Goal: Task Accomplishment & Management: Manage account settings

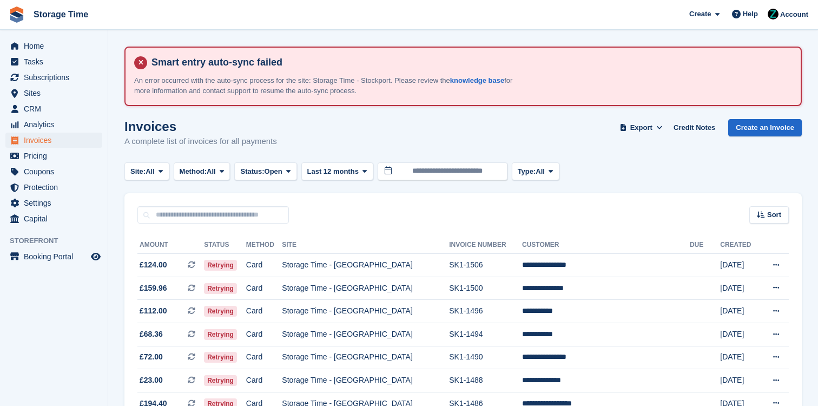
scroll to position [1054, 0]
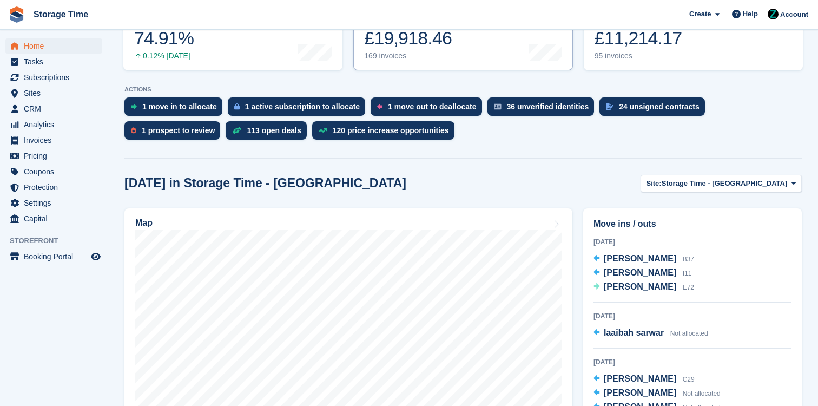
scroll to position [213, 0]
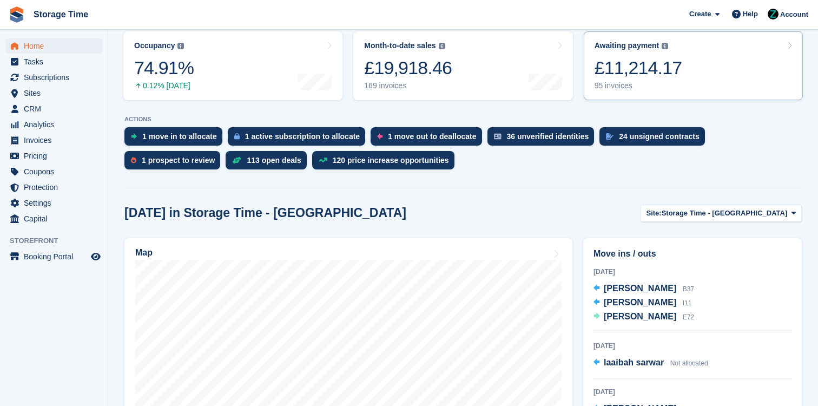
click at [676, 61] on link "Awaiting payment The total outstanding balance on all open invoices. £11,214.17…" at bounding box center [693, 65] width 219 height 69
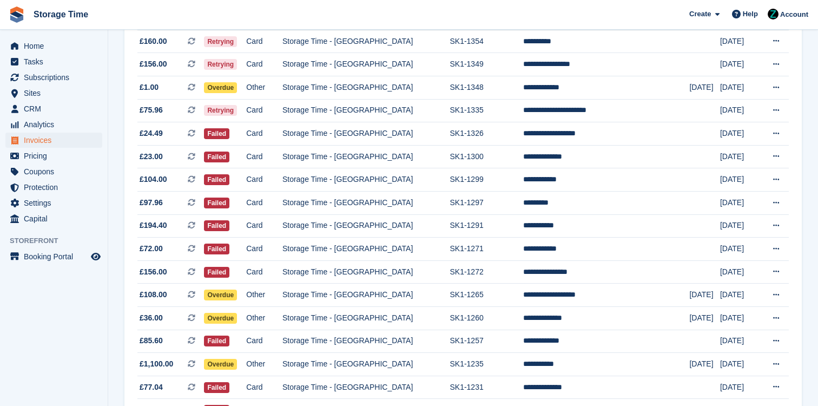
scroll to position [875, 0]
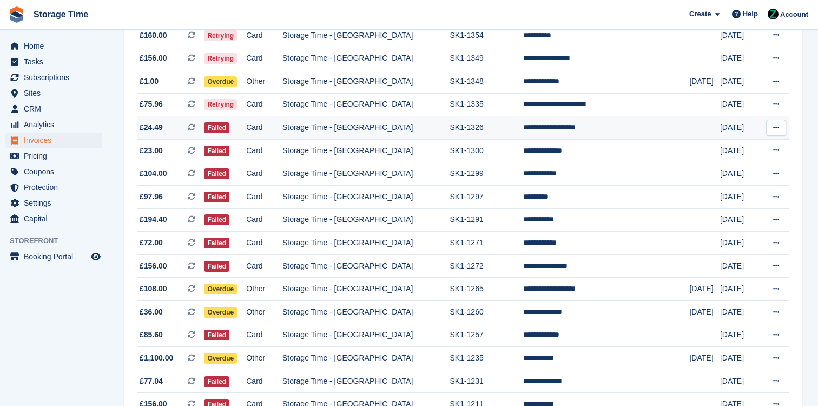
click at [482, 131] on td "SK1-1326" at bounding box center [486, 127] width 73 height 23
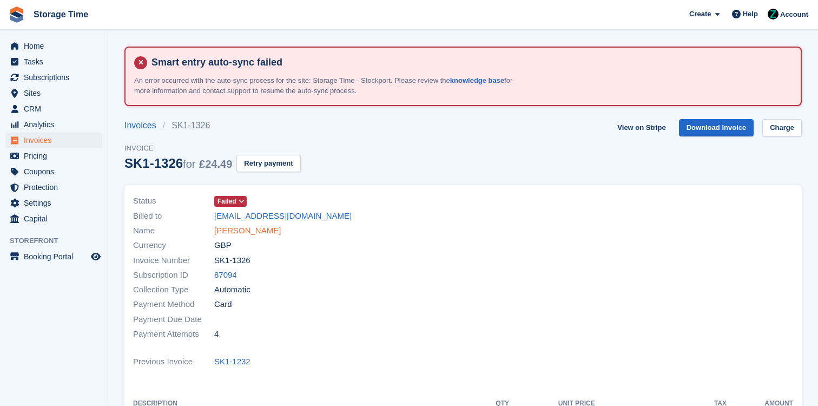
click at [243, 234] on link "Alex Christ Odoulou" at bounding box center [247, 231] width 67 height 12
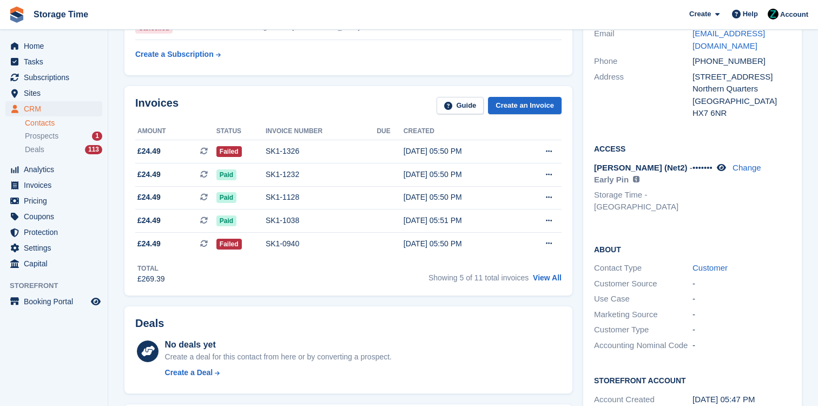
scroll to position [200, 0]
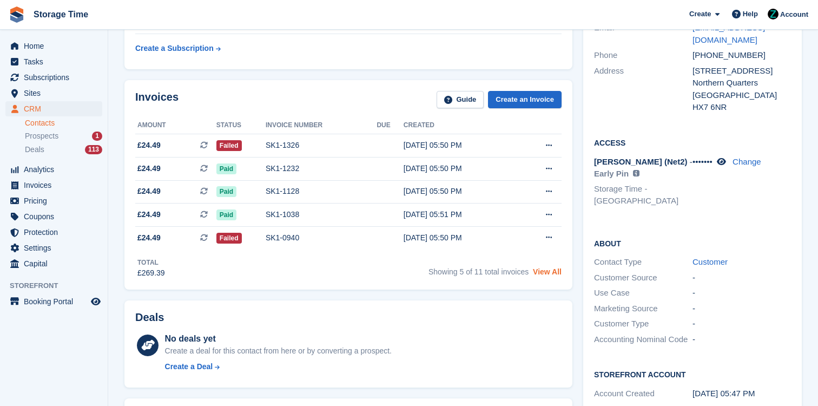
click at [545, 273] on link "View All" at bounding box center [547, 271] width 29 height 9
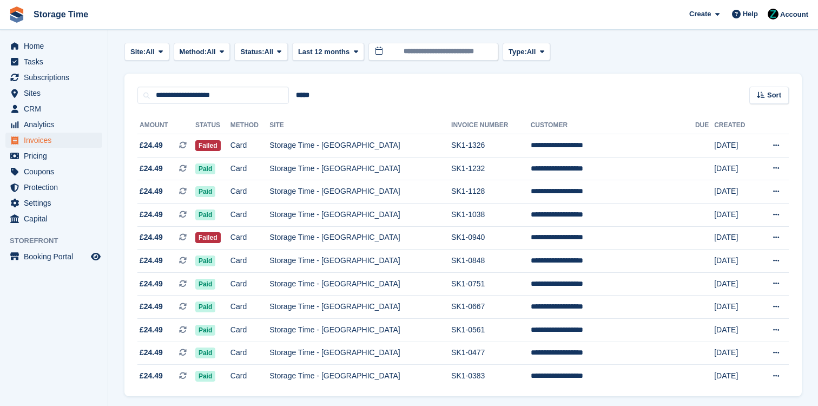
scroll to position [155, 0]
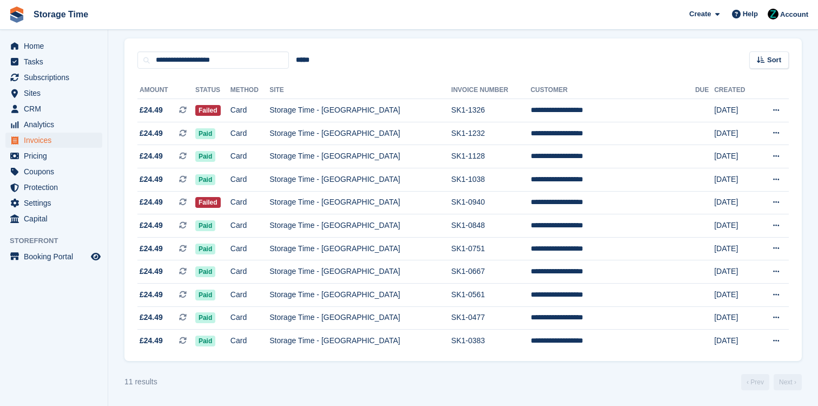
scroll to position [200, 0]
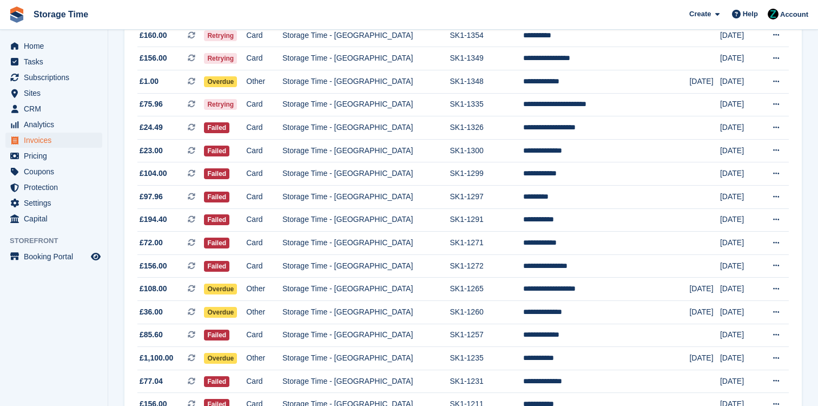
scroll to position [1054, 0]
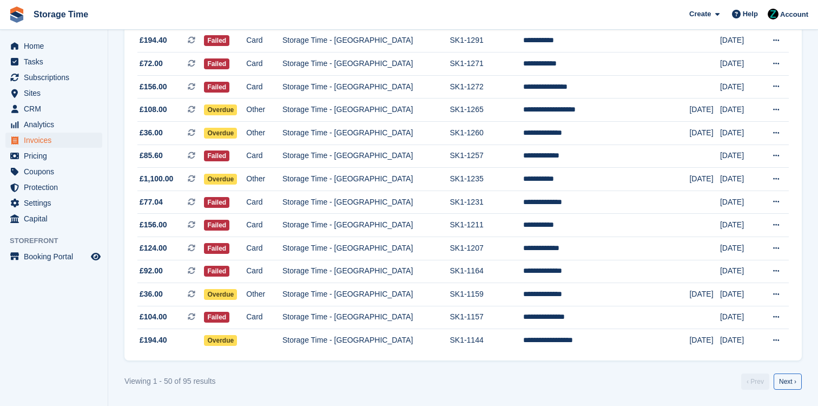
click at [795, 383] on link "Next ›" at bounding box center [788, 381] width 28 height 16
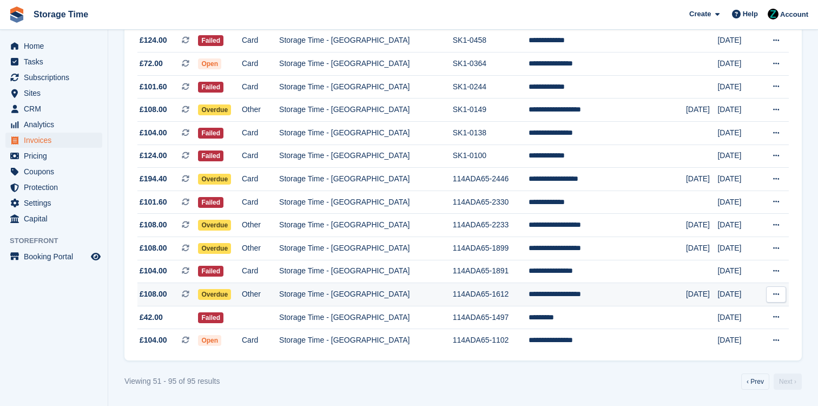
scroll to position [939, 0]
